Goal: Information Seeking & Learning: Understand process/instructions

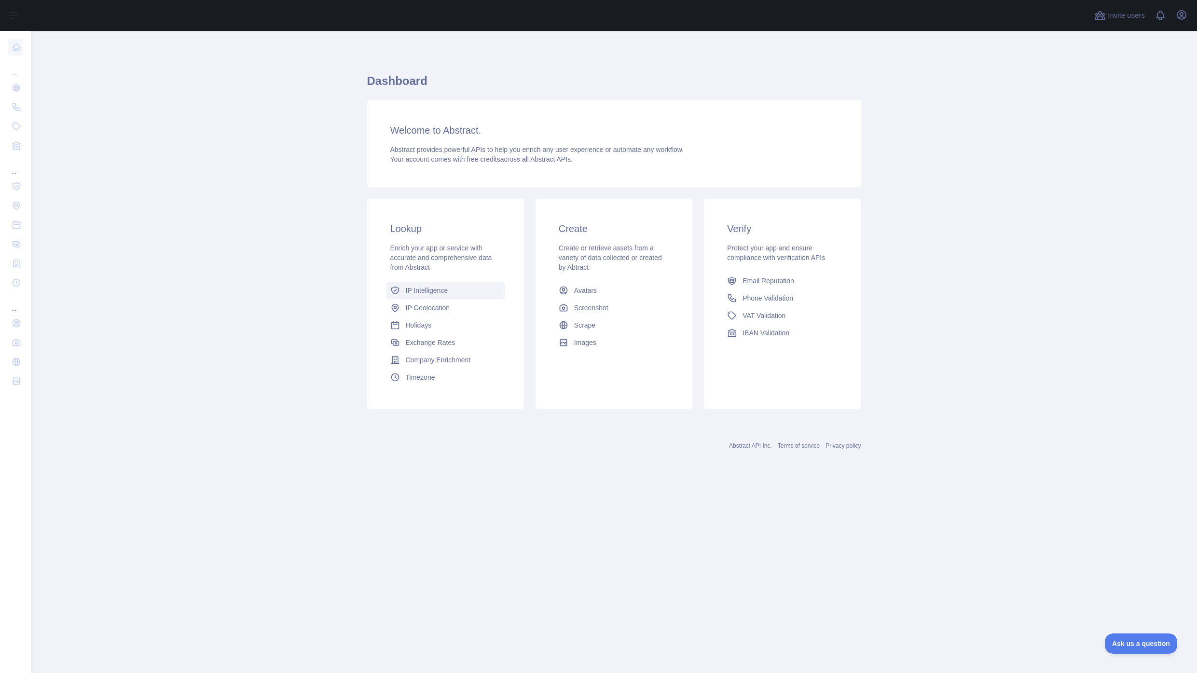
click at [435, 291] on span "IP Intelligence" at bounding box center [427, 291] width 42 height 10
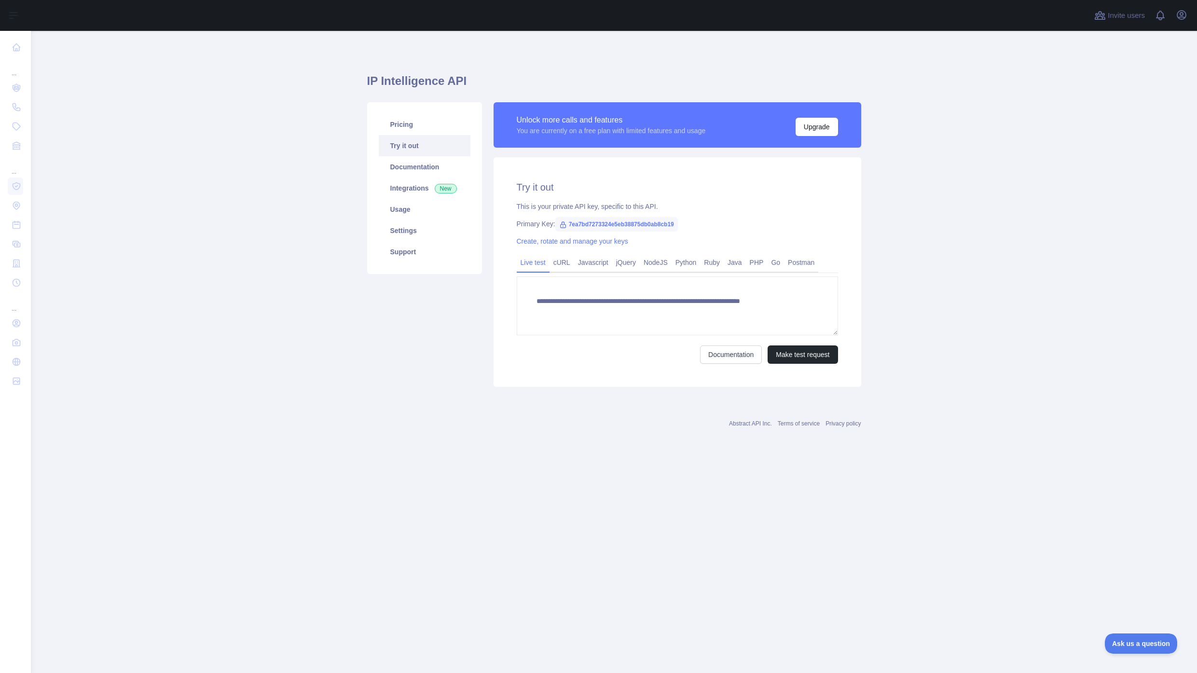
type textarea "**********"
click at [658, 262] on link "NodeJS" at bounding box center [656, 262] width 32 height 15
click at [813, 362] on button "Copy code" at bounding box center [814, 353] width 49 height 18
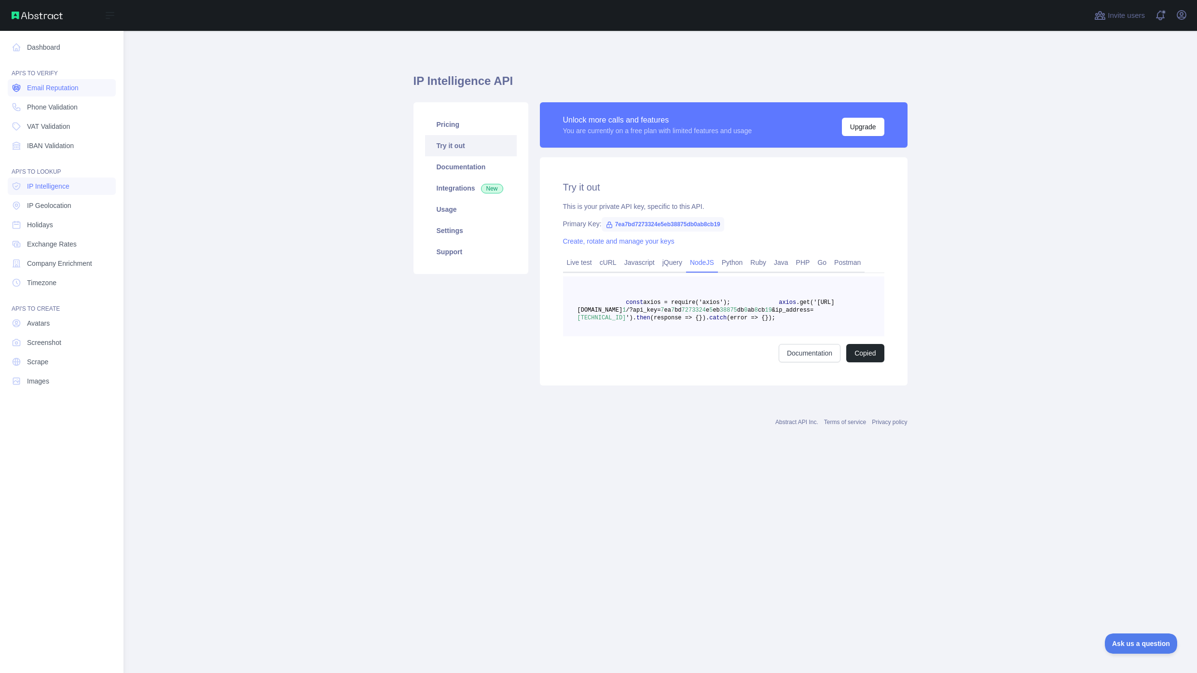
click at [27, 87] on span "Email Reputation" at bounding box center [53, 88] width 52 height 10
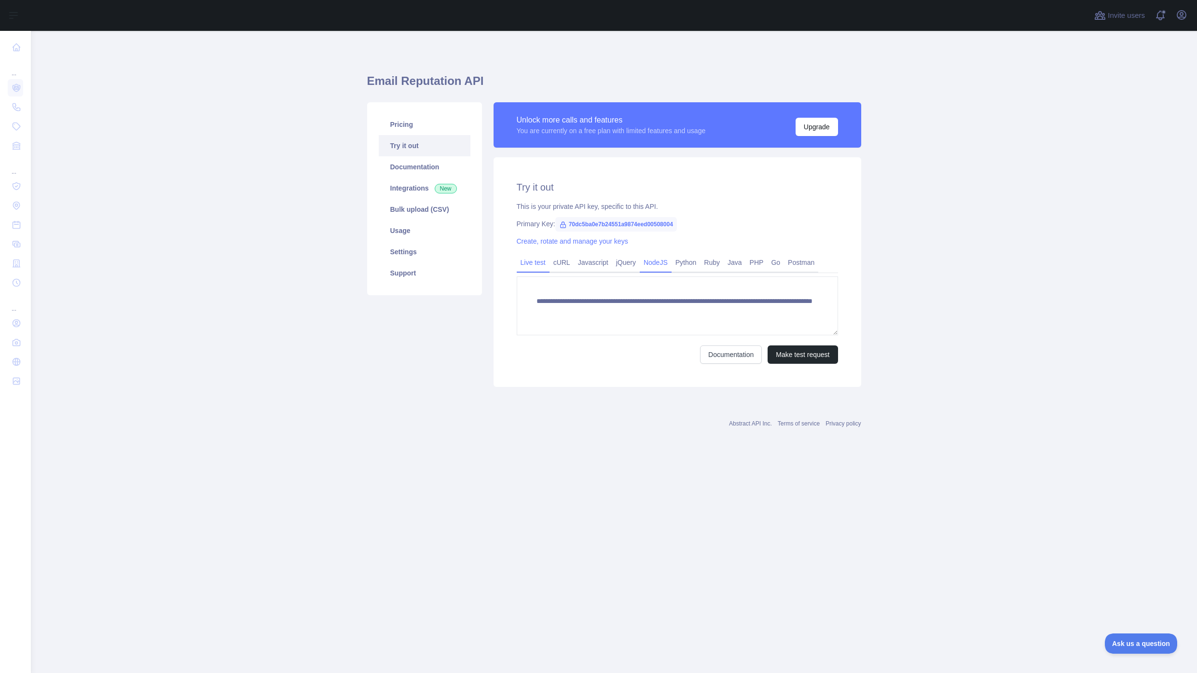
click at [663, 262] on link "NodeJS" at bounding box center [656, 262] width 32 height 15
click at [813, 362] on button "Copy code" at bounding box center [814, 353] width 49 height 18
